Goal: Task Accomplishment & Management: Manage account settings

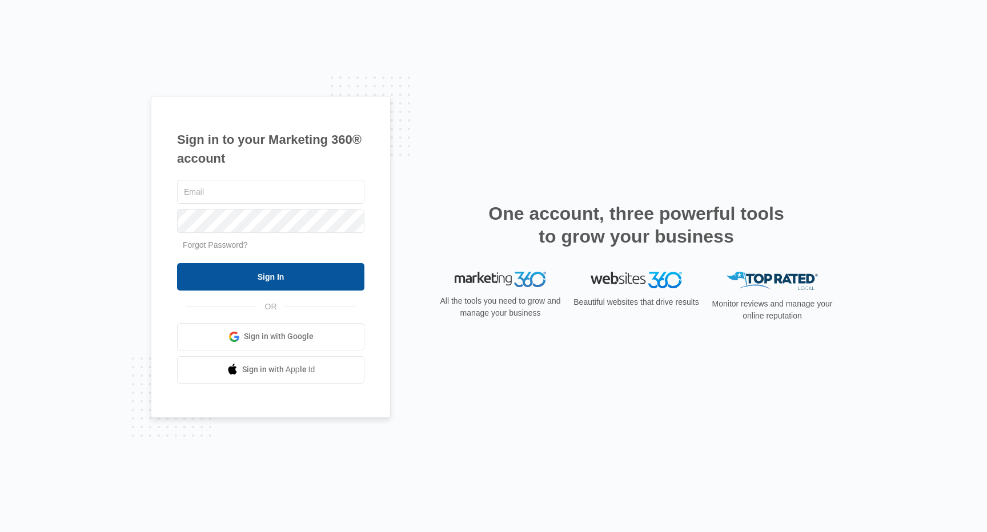
type input "[PERSON_NAME][EMAIL_ADDRESS][DOMAIN_NAME]"
click at [279, 280] on input "Sign In" at bounding box center [270, 276] width 187 height 27
